Goal: Obtain resource: Obtain resource

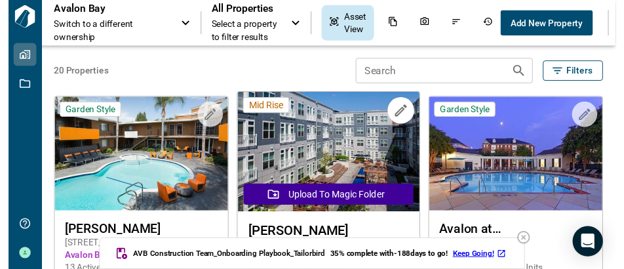
scroll to position [66, 0]
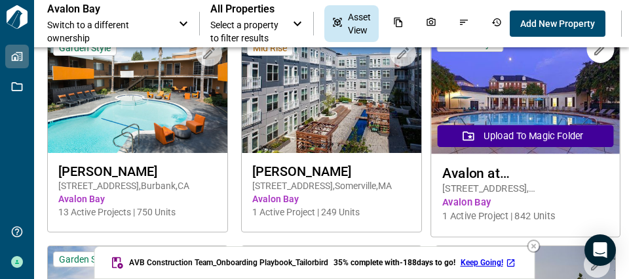
click at [543, 100] on img at bounding box center [525, 92] width 189 height 124
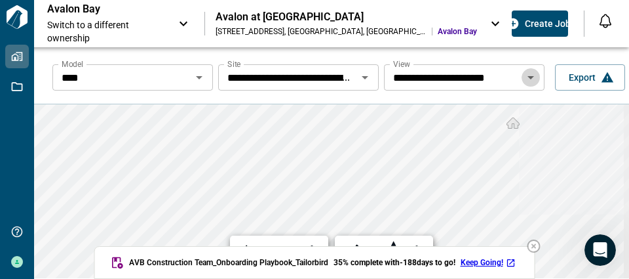
click at [528, 80] on icon "Open" at bounding box center [531, 77] width 16 height 16
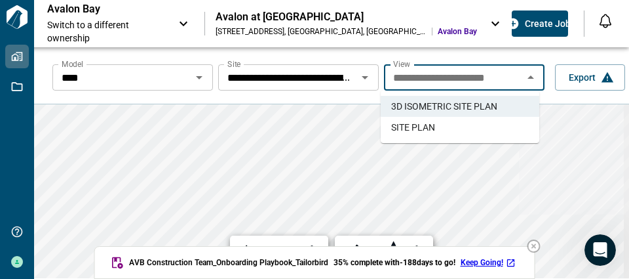
click at [462, 123] on li "SITE PLAN" at bounding box center [460, 127] width 159 height 21
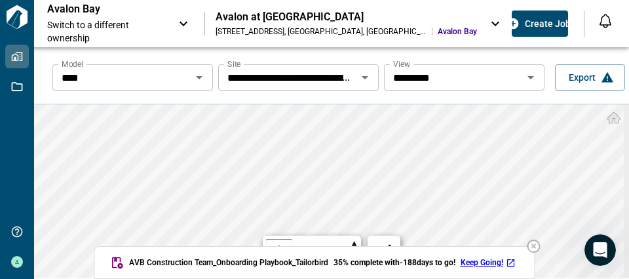
click at [290, 243] on div "**********" at bounding box center [331, 191] width 595 height 174
click at [549, 68] on div "**********" at bounding box center [331, 186] width 595 height 279
click at [396, 100] on div "**********" at bounding box center [331, 186] width 595 height 279
click at [599, 23] on icon "Documents" at bounding box center [603, 23] width 9 height 11
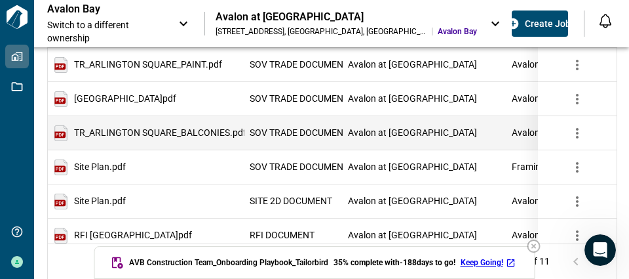
scroll to position [241, 0]
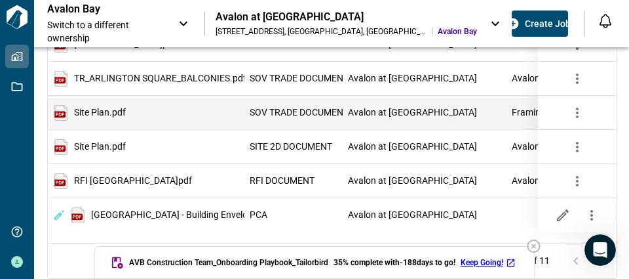
click at [185, 113] on div "Site Plan.pdf" at bounding box center [146, 113] width 197 height 34
click at [299, 108] on span "SOV TRADE DOCUMENT" at bounding box center [299, 112] width 99 height 9
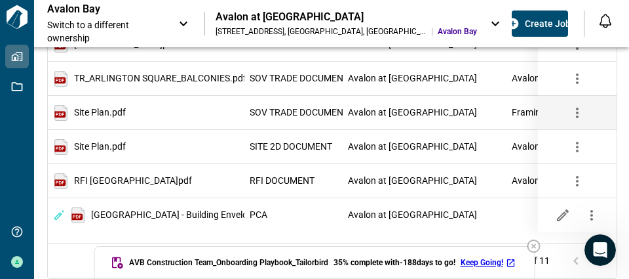
click at [579, 106] on icon "button" at bounding box center [578, 113] width 16 height 16
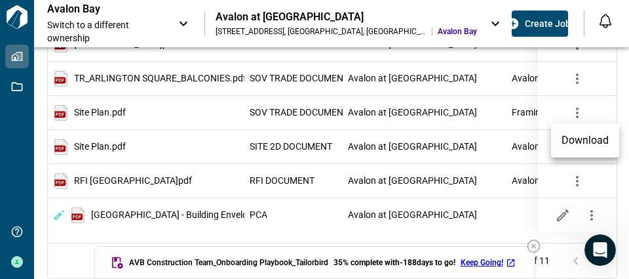
click at [579, 133] on li "Download" at bounding box center [585, 140] width 68 height 24
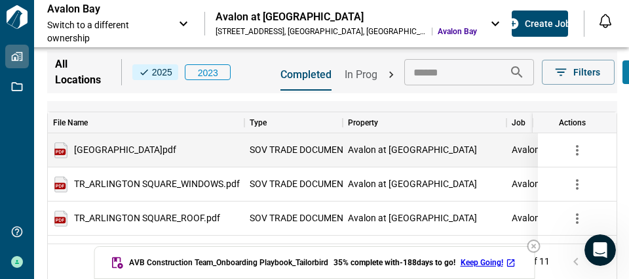
scroll to position [0, 0]
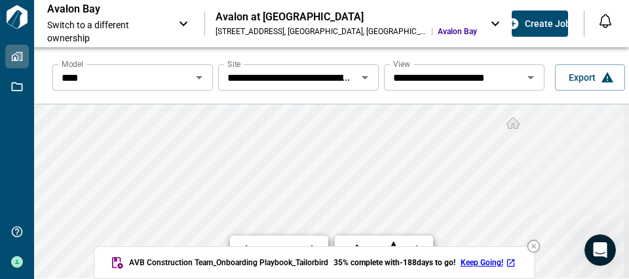
click at [197, 77] on icon "Open" at bounding box center [199, 77] width 7 height 3
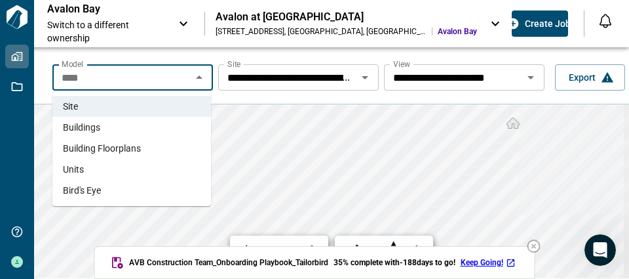
click at [111, 195] on li "Bird's Eye" at bounding box center [131, 190] width 159 height 21
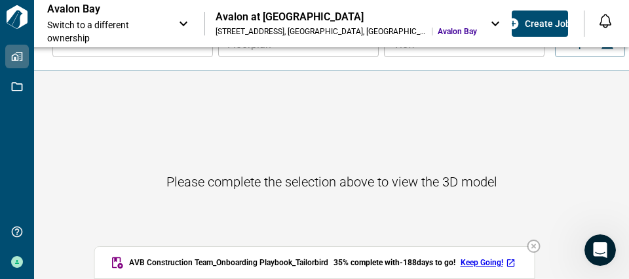
scroll to position [47, 0]
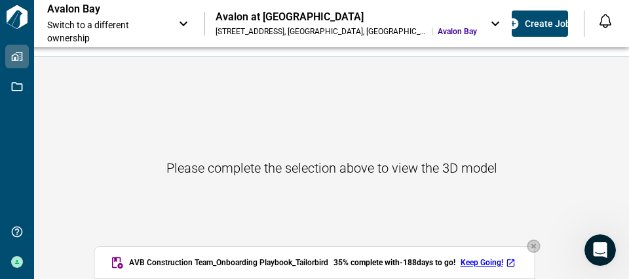
click at [533, 245] on icon "button" at bounding box center [534, 246] width 16 height 16
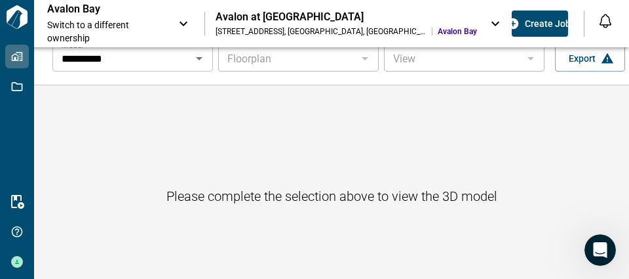
scroll to position [0, 0]
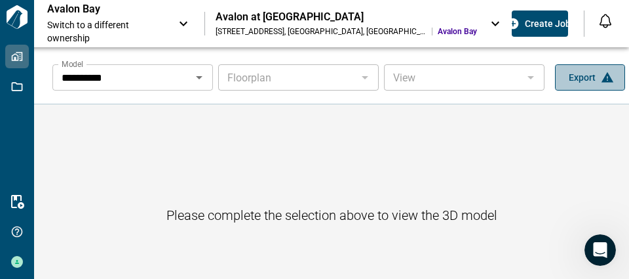
click at [604, 79] on icon "button" at bounding box center [608, 77] width 12 height 10
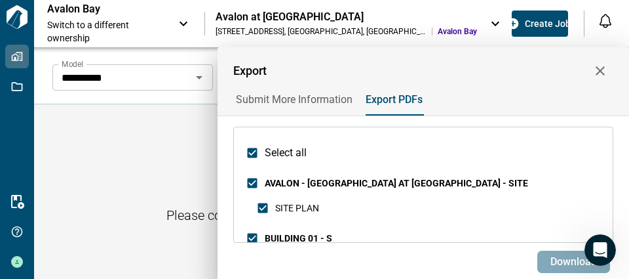
click at [572, 259] on span "Download" at bounding box center [573, 261] width 47 height 13
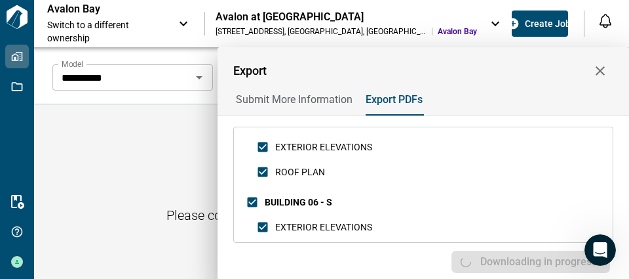
scroll to position [1573, 0]
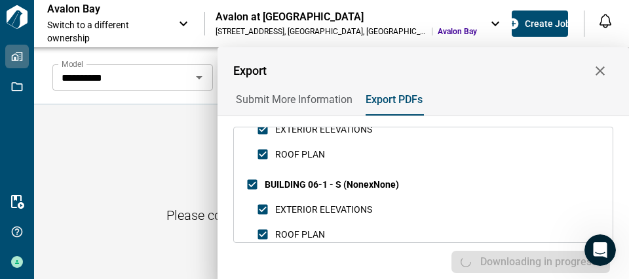
click at [600, 71] on icon "button" at bounding box center [600, 70] width 9 height 9
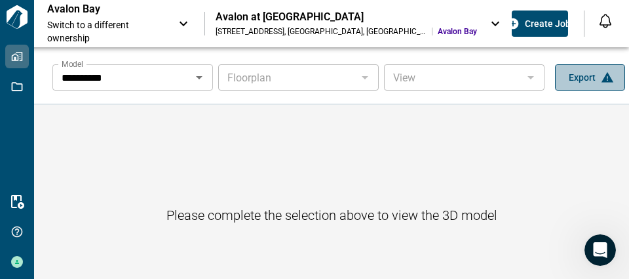
click at [601, 80] on icon "button" at bounding box center [607, 77] width 13 height 13
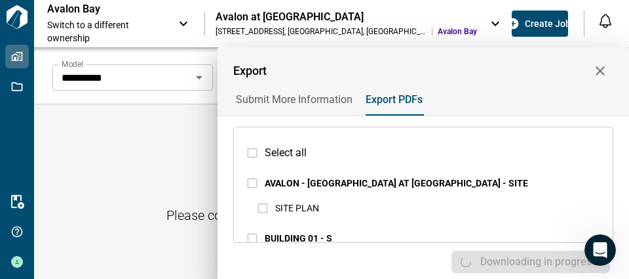
drag, startPoint x: 171, startPoint y: 140, endPoint x: 180, endPoint y: 132, distance: 12.1
click at [172, 140] on div at bounding box center [314, 139] width 629 height 279
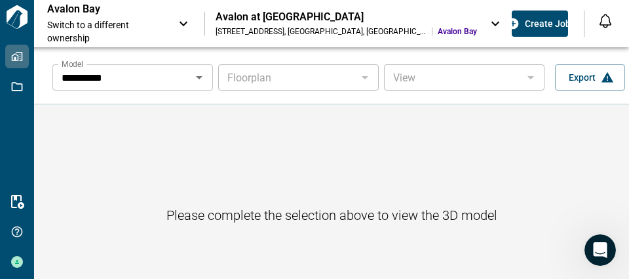
click at [363, 79] on div at bounding box center [364, 77] width 17 height 18
click at [203, 77] on icon "Open" at bounding box center [199, 77] width 16 height 16
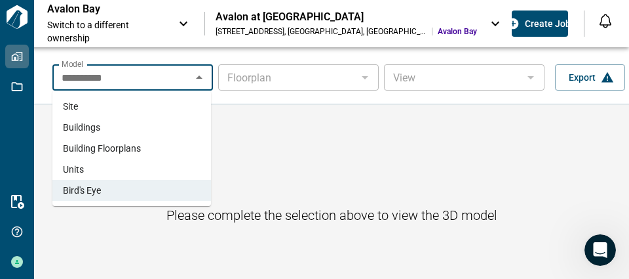
click at [128, 107] on li "Site" at bounding box center [131, 106] width 159 height 21
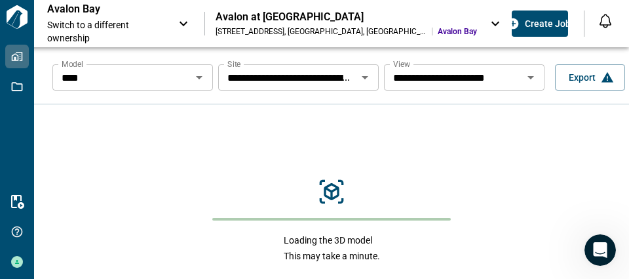
click at [528, 78] on icon "Open" at bounding box center [531, 77] width 7 height 3
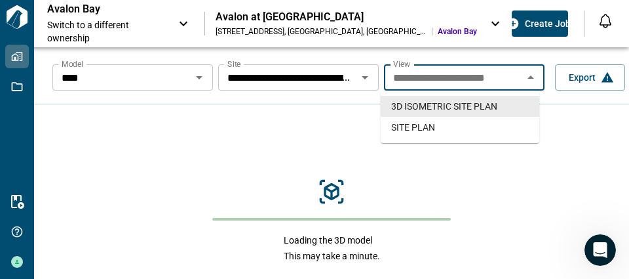
scroll to position [0, 1]
click at [361, 74] on icon "Open" at bounding box center [365, 77] width 16 height 16
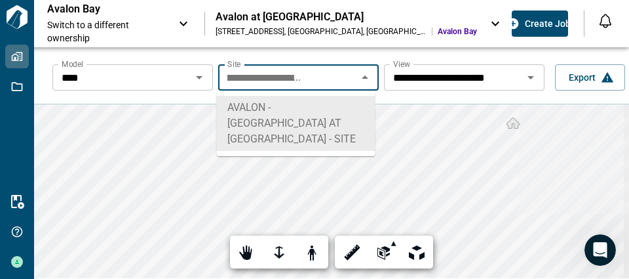
scroll to position [0, 0]
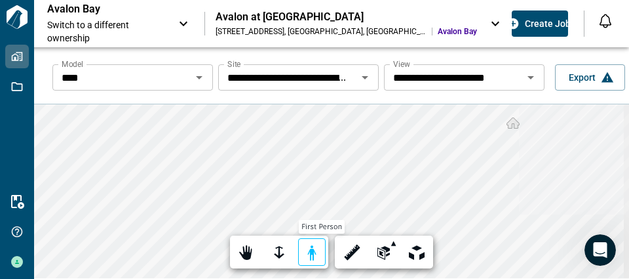
click at [311, 250] on div at bounding box center [312, 252] width 18 height 20
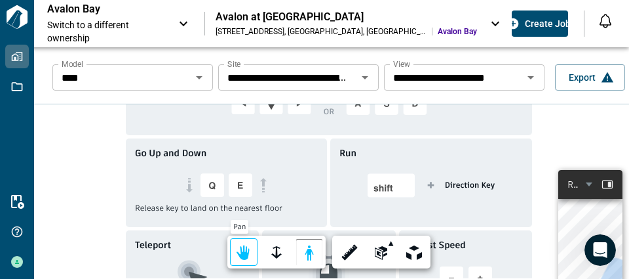
scroll to position [98, 0]
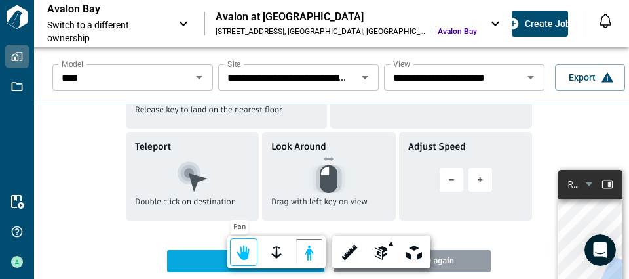
click at [250, 249] on div at bounding box center [244, 252] width 18 height 20
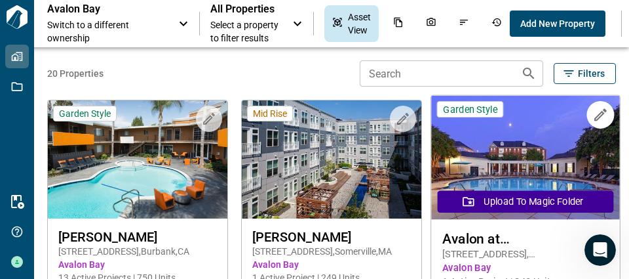
click at [503, 171] on img at bounding box center [525, 158] width 189 height 124
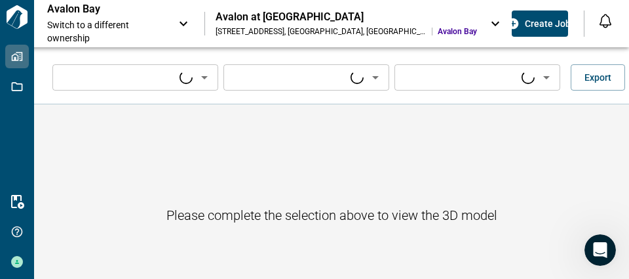
type input "****"
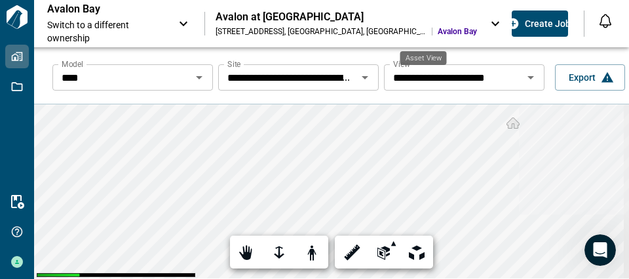
click at [552, 23] on span "Asset View" at bounding box center [563, 23] width 23 height 26
click at [552, 22] on span "Asset View" at bounding box center [563, 23] width 23 height 26
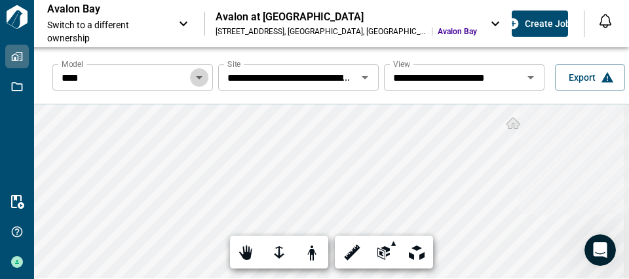
click at [199, 82] on icon "Open" at bounding box center [199, 77] width 16 height 16
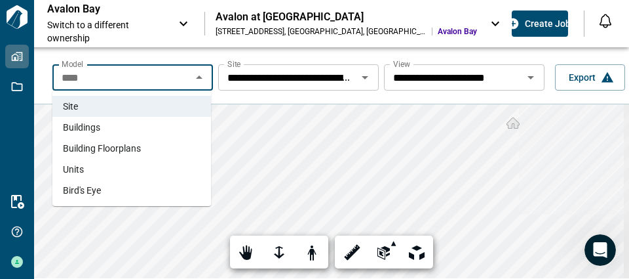
click at [123, 121] on li "Buildings" at bounding box center [131, 127] width 159 height 21
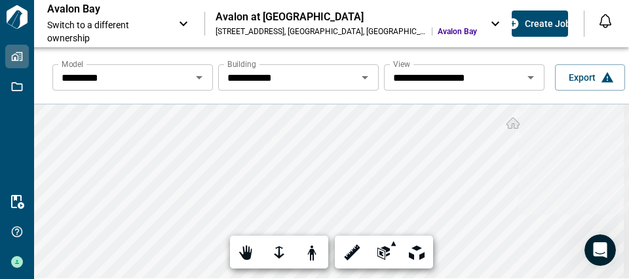
click at [198, 80] on icon "Open" at bounding box center [199, 77] width 16 height 16
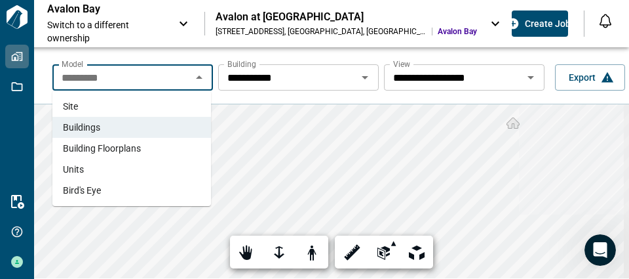
click at [110, 183] on li "Bird's Eye" at bounding box center [131, 190] width 159 height 21
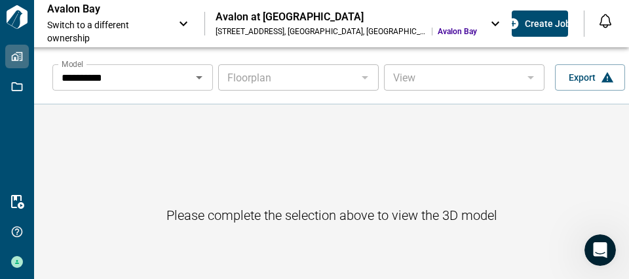
click at [361, 78] on div at bounding box center [364, 77] width 17 height 18
click at [186, 24] on icon at bounding box center [184, 24] width 16 height 16
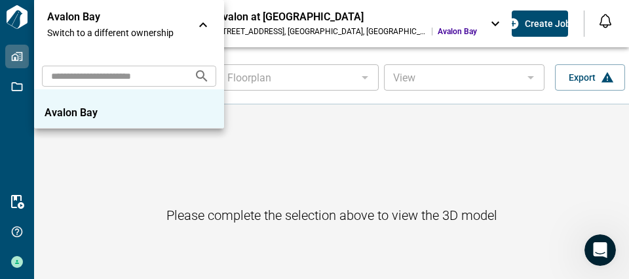
click at [185, 113] on div "Avalon Bay" at bounding box center [129, 112] width 169 height 13
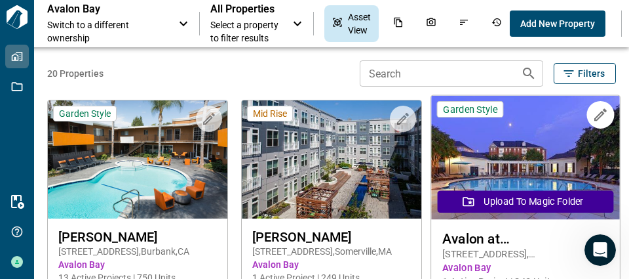
click at [473, 147] on img at bounding box center [525, 158] width 189 height 124
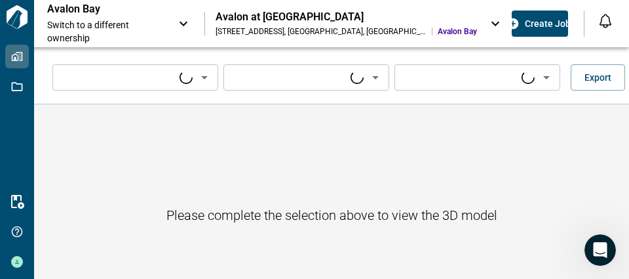
type input "****"
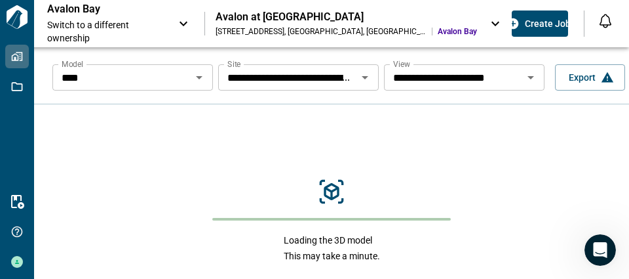
click at [525, 80] on icon "Open" at bounding box center [531, 77] width 16 height 16
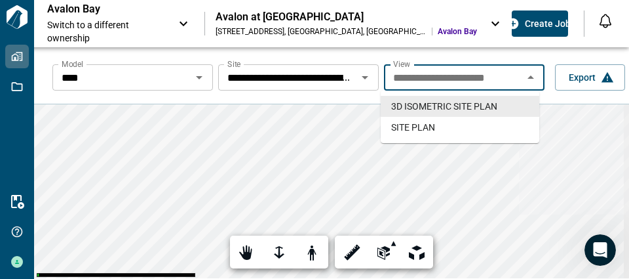
scroll to position [0, 1]
click at [463, 124] on li "SITE PLAN" at bounding box center [460, 127] width 159 height 21
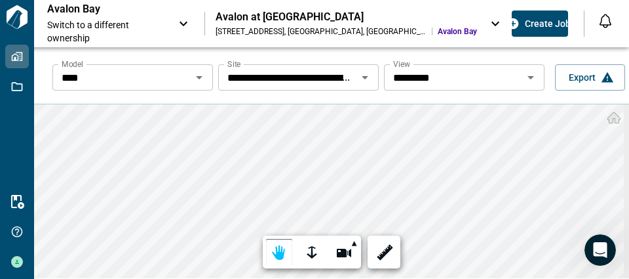
click at [201, 77] on icon "Open" at bounding box center [199, 77] width 16 height 16
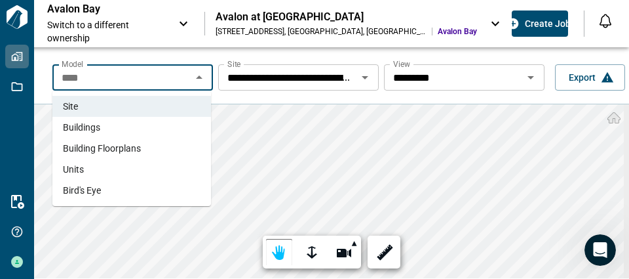
click at [100, 184] on span "Bird's Eye" at bounding box center [82, 189] width 38 height 13
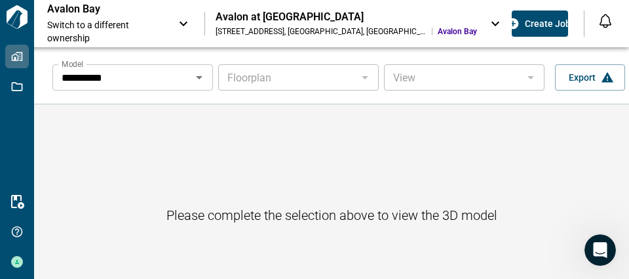
scroll to position [47, 0]
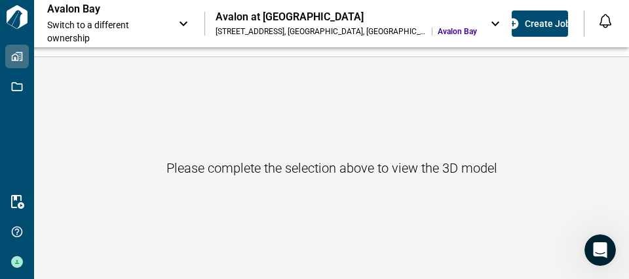
click at [411, 172] on h6 "Please complete the selection above to view the 3D model" at bounding box center [331, 167] width 331 height 21
click at [254, 171] on h6 "Please complete the selection above to view the 3D model" at bounding box center [331, 167] width 331 height 21
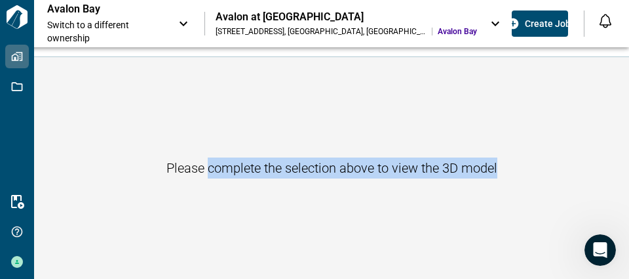
drag, startPoint x: 254, startPoint y: 171, endPoint x: 495, endPoint y: 171, distance: 241.2
click at [495, 171] on h6 "Please complete the selection above to view the 3D model" at bounding box center [331, 167] width 331 height 21
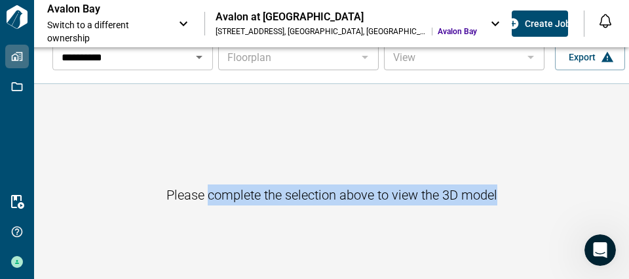
scroll to position [0, 0]
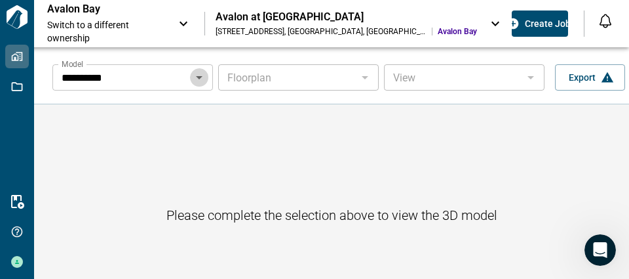
click at [198, 80] on icon "Open" at bounding box center [199, 77] width 16 height 16
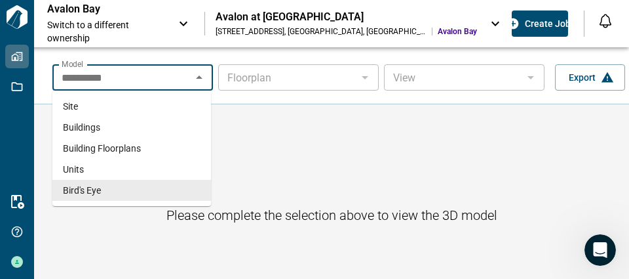
click at [120, 184] on li "Bird's Eye" at bounding box center [131, 190] width 159 height 21
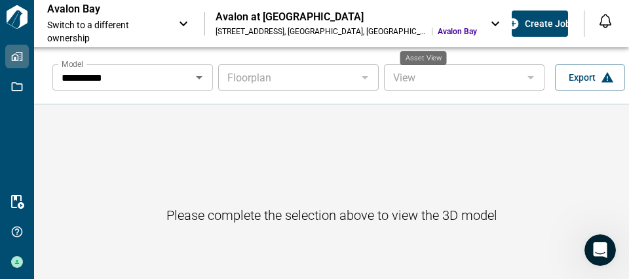
click at [552, 21] on span "Asset View" at bounding box center [563, 23] width 23 height 26
click at [488, 19] on icon at bounding box center [496, 24] width 16 height 16
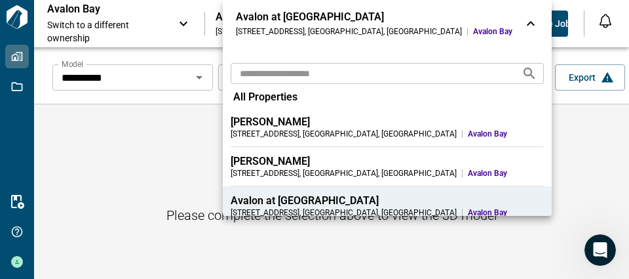
click at [312, 190] on li "[GEOGRAPHIC_DATA] at [GEOGRAPHIC_DATA] [STREET_ADDRESS]" at bounding box center [387, 205] width 329 height 39
click at [490, 164] on div at bounding box center [314, 139] width 629 height 279
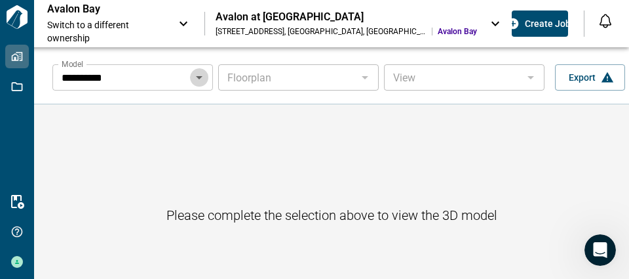
click at [201, 82] on icon "Open" at bounding box center [199, 77] width 16 height 16
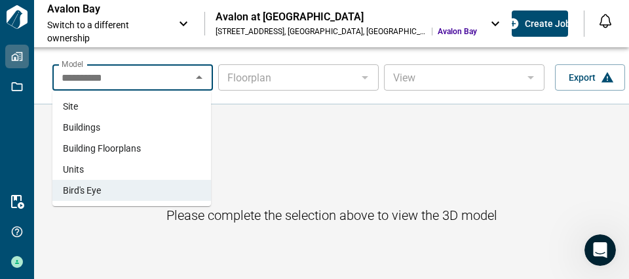
click at [139, 104] on li "Site" at bounding box center [131, 106] width 159 height 21
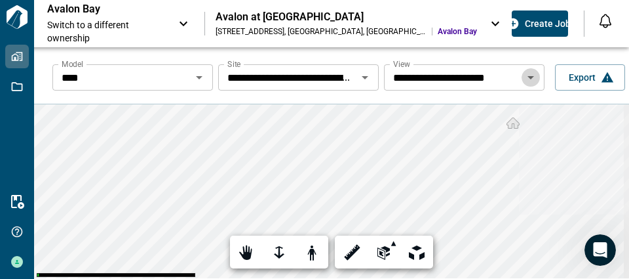
click at [528, 79] on icon "Open" at bounding box center [531, 77] width 16 height 16
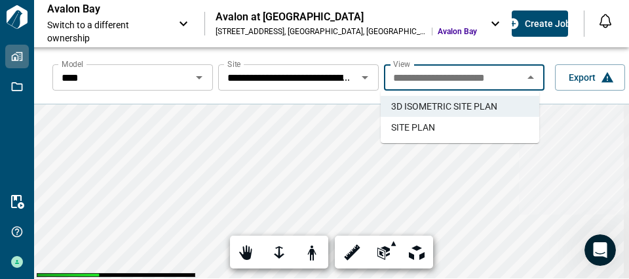
click at [429, 123] on span "SITE PLAN" at bounding box center [413, 127] width 44 height 13
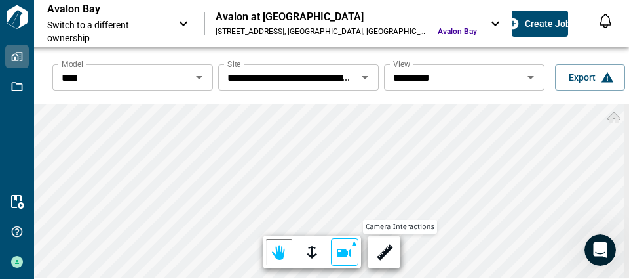
click at [342, 252] on div at bounding box center [345, 252] width 18 height 20
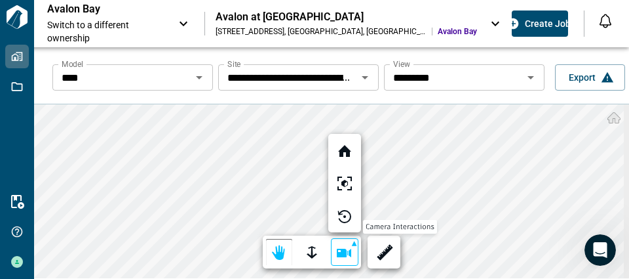
click at [515, 229] on div at bounding box center [314, 139] width 629 height 279
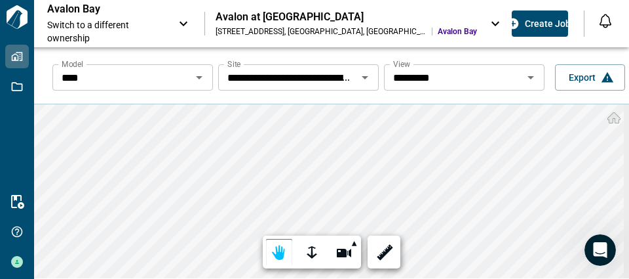
click at [228, 83] on div "**********" at bounding box center [331, 186] width 595 height 279
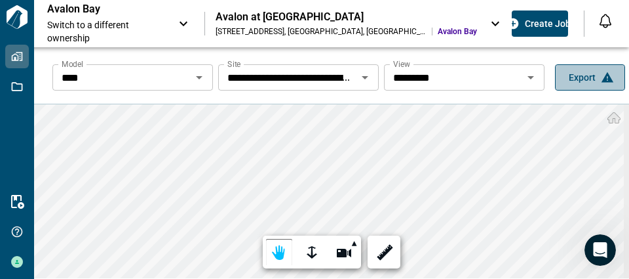
click at [602, 79] on icon "button" at bounding box center [608, 77] width 12 height 10
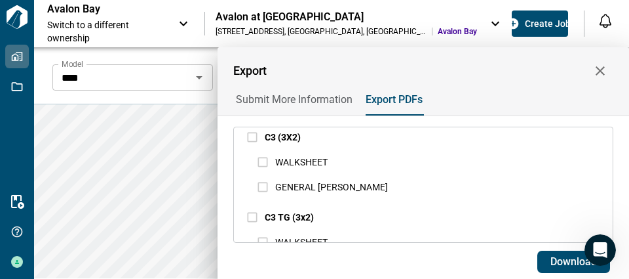
scroll to position [12986, 0]
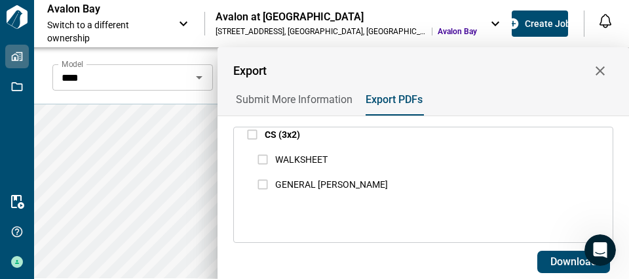
drag, startPoint x: 608, startPoint y: 153, endPoint x: 3, endPoint y: 16, distance: 620.2
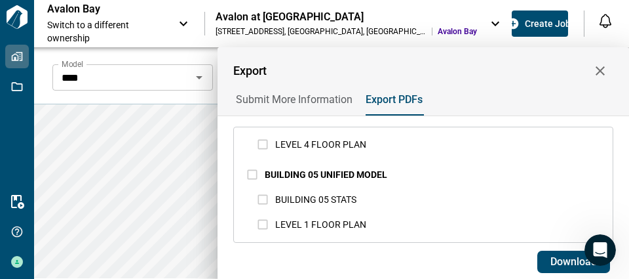
scroll to position [5778, 0]
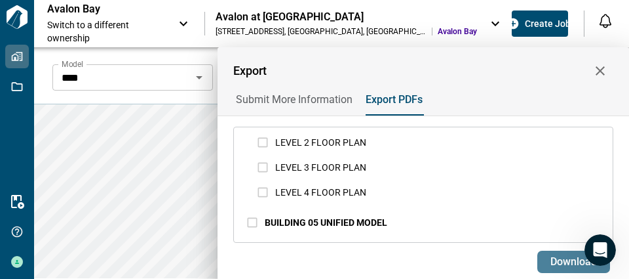
click at [561, 256] on span "Download" at bounding box center [573, 261] width 47 height 13
click at [609, 71] on button "button" at bounding box center [600, 71] width 26 height 26
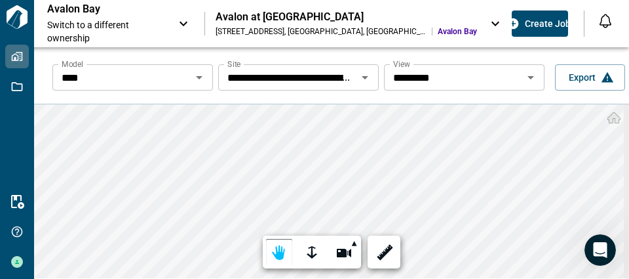
click at [528, 85] on button "Open" at bounding box center [531, 77] width 18 height 18
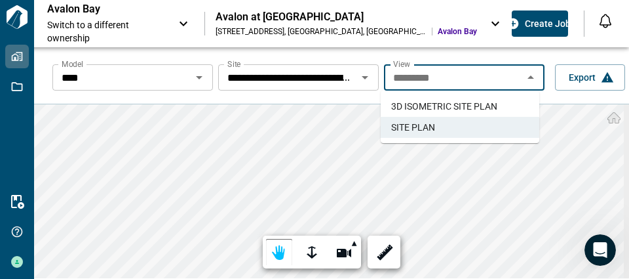
click at [466, 102] on span "3D ISOMETRIC SITE PLAN​" at bounding box center [444, 106] width 106 height 13
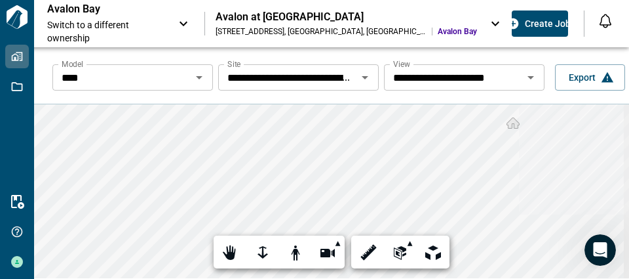
click at [541, 218] on div "**********" at bounding box center [331, 191] width 595 height 174
click at [128, 151] on div "**********" at bounding box center [331, 191] width 595 height 174
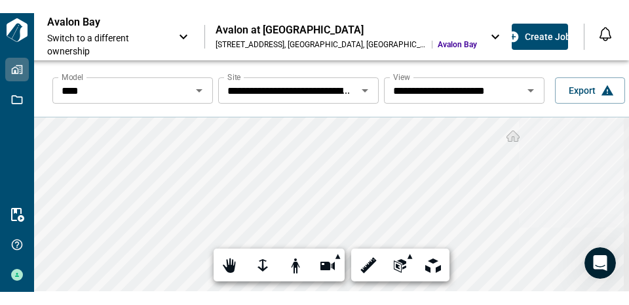
scroll to position [47, 0]
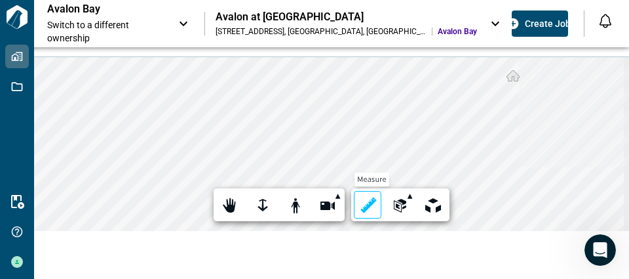
click at [372, 193] on div "**********" at bounding box center [331, 144] width 595 height 174
click at [359, 264] on div "**********" at bounding box center [331, 168] width 595 height 222
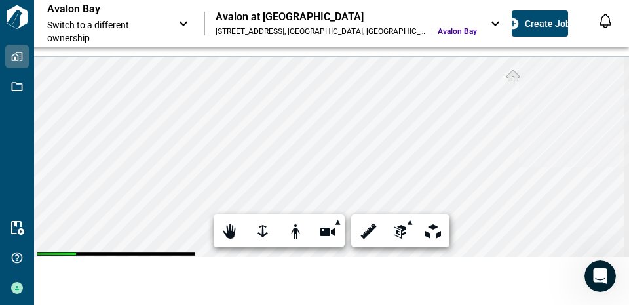
click at [461, 54] on div "**********" at bounding box center [331, 152] width 595 height 305
